Goal: Navigation & Orientation: Find specific page/section

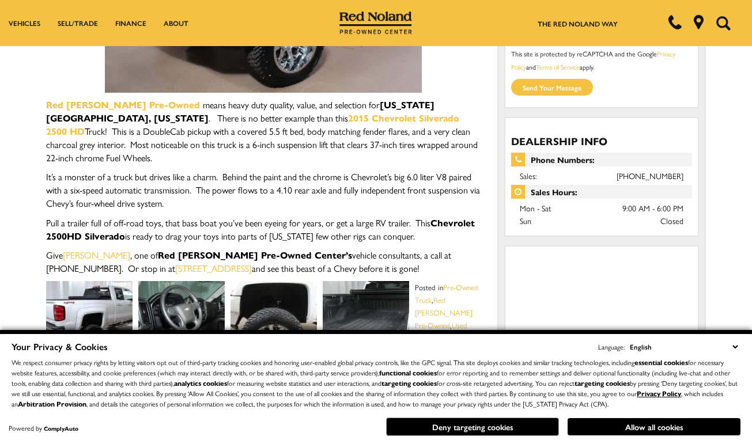
scroll to position [346, 0]
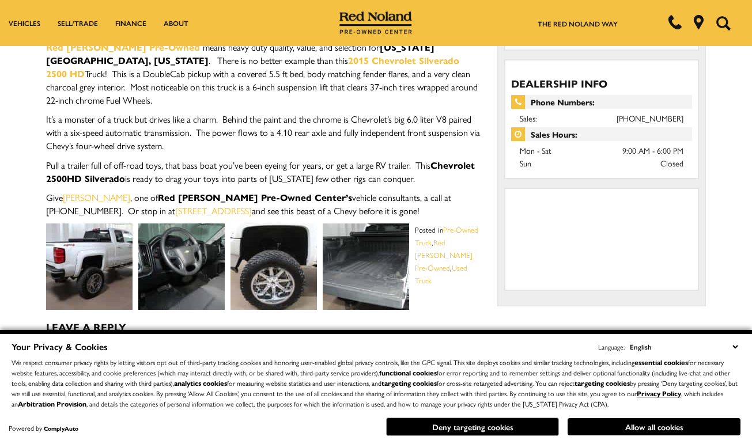
click at [78, 247] on img at bounding box center [89, 267] width 86 height 86
click at [104, 231] on img at bounding box center [89, 267] width 86 height 86
click at [99, 228] on img at bounding box center [89, 267] width 86 height 86
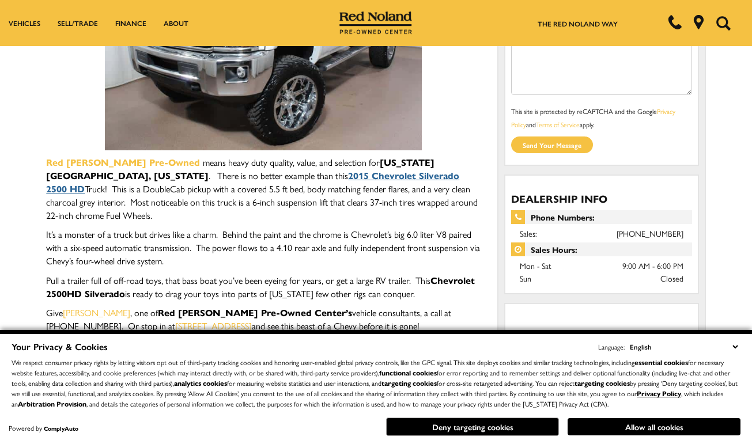
scroll to position [115, 0]
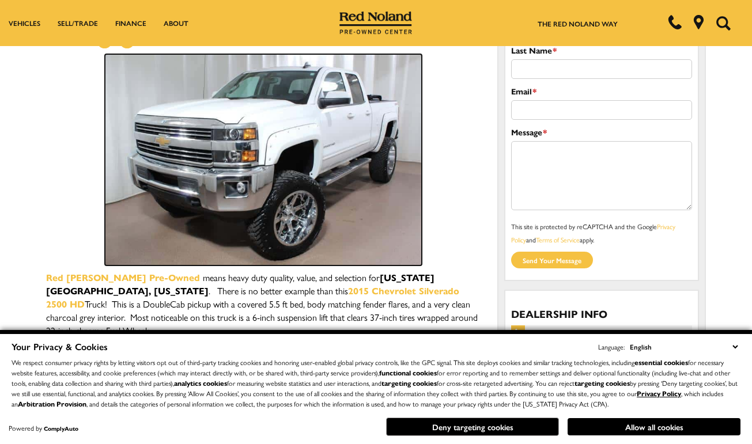
click at [359, 163] on img at bounding box center [263, 160] width 317 height 212
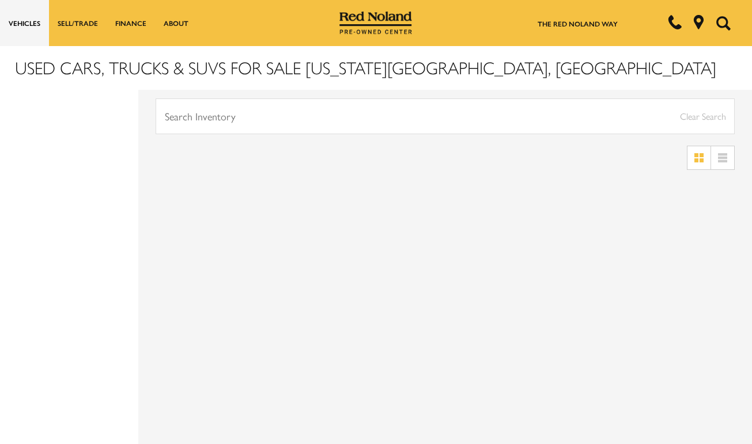
scroll to position [115, 0]
